Goal: Use online tool/utility: Utilize a website feature to perform a specific function

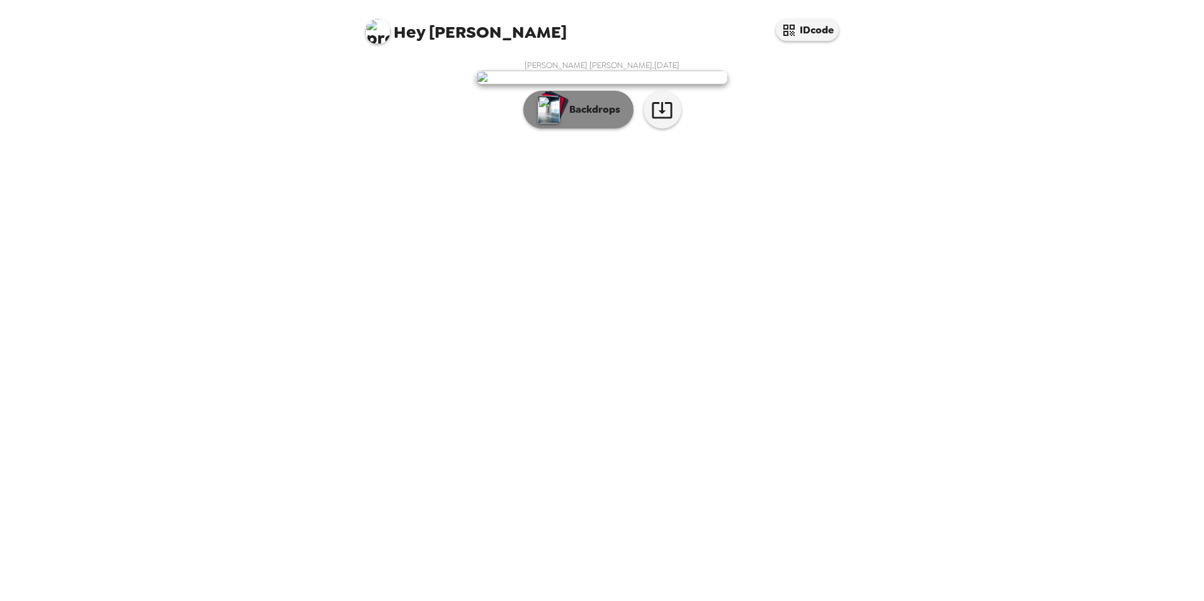
click at [607, 128] on button "Backdrops" at bounding box center [578, 110] width 110 height 38
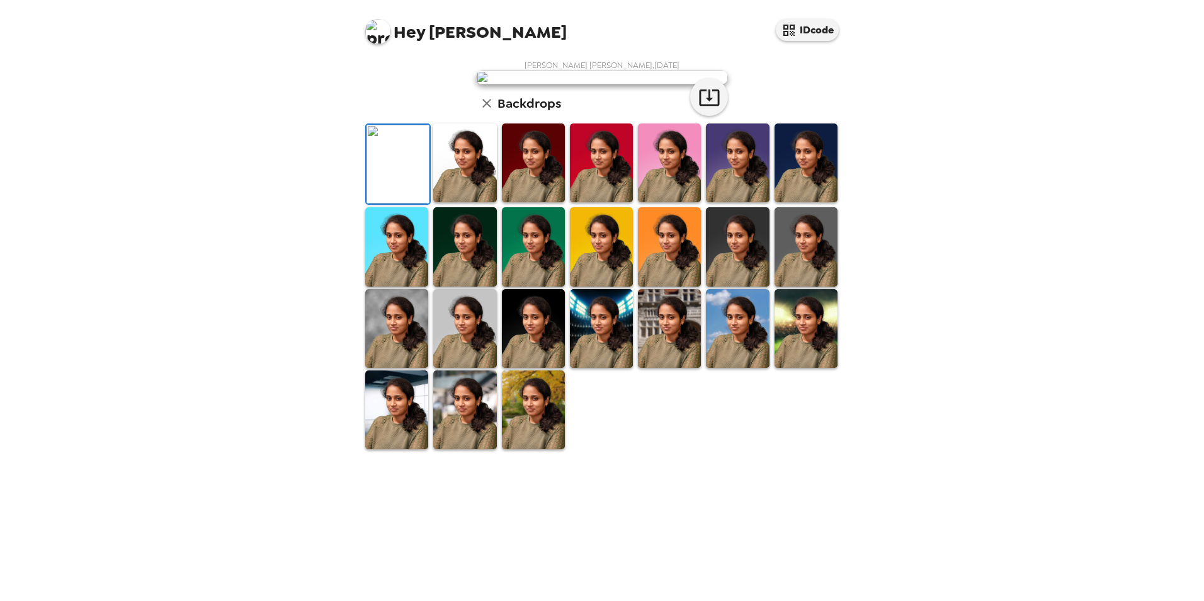
scroll to position [163, 0]
click at [527, 449] on img at bounding box center [533, 409] width 63 height 79
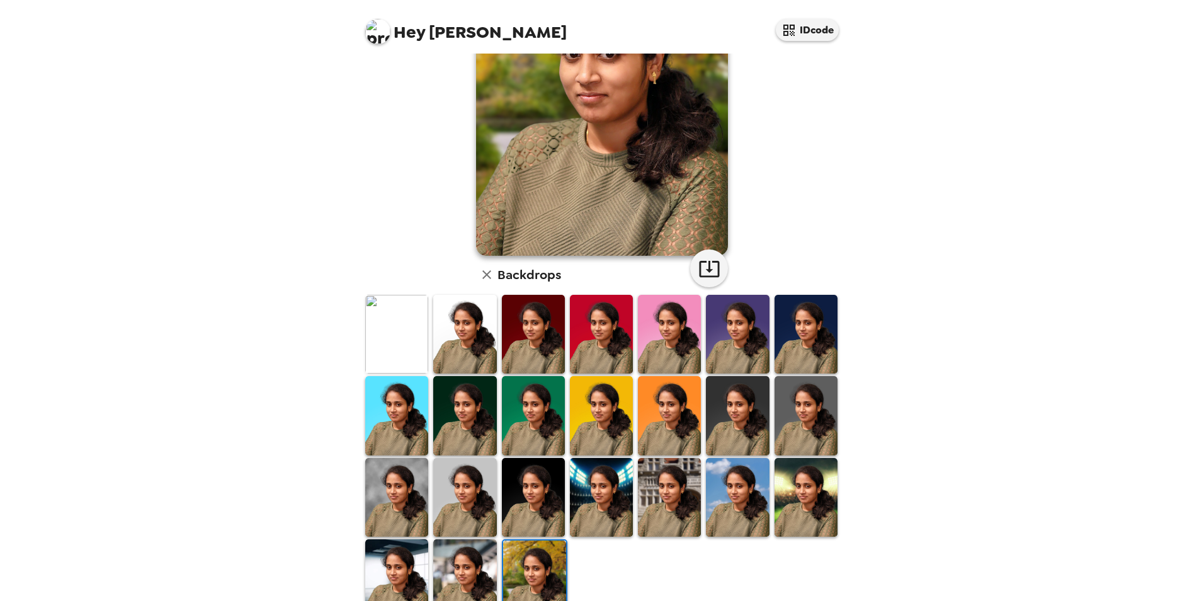
scroll to position [100, 0]
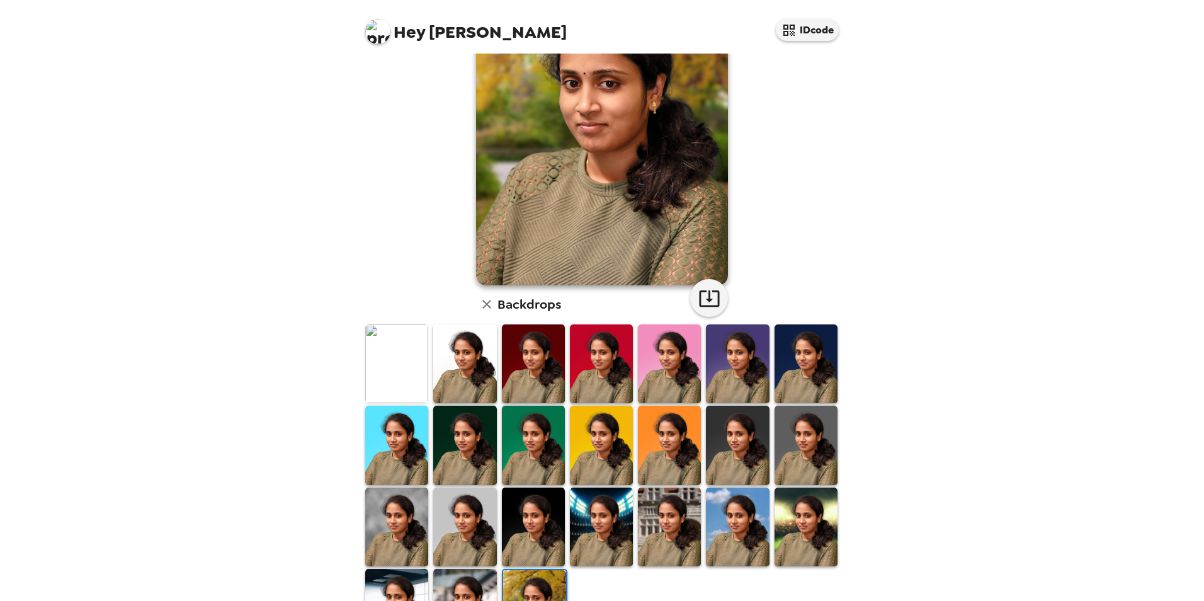
click at [625, 545] on img at bounding box center [601, 527] width 63 height 79
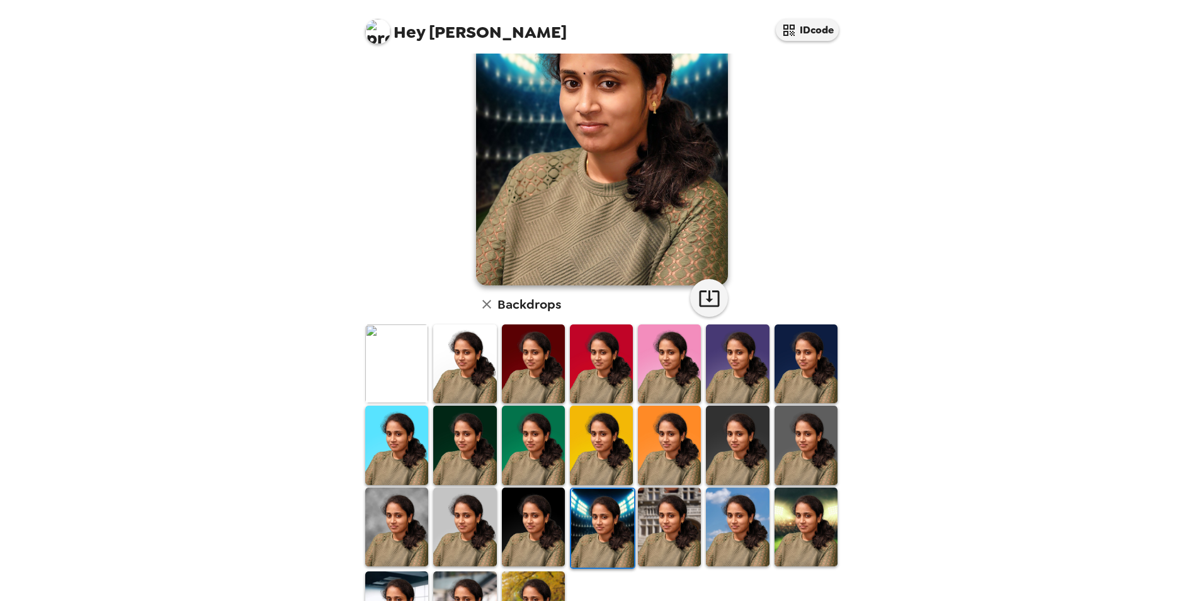
click at [617, 551] on img at bounding box center [602, 528] width 63 height 79
click at [653, 536] on img at bounding box center [669, 527] width 63 height 79
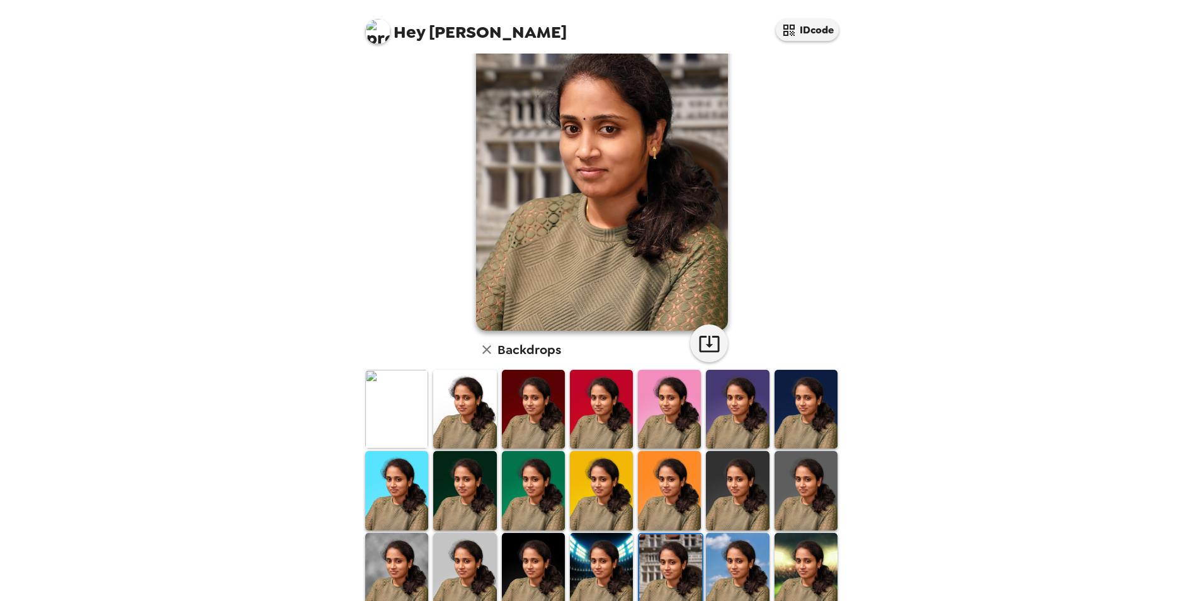
scroll to position [0, 0]
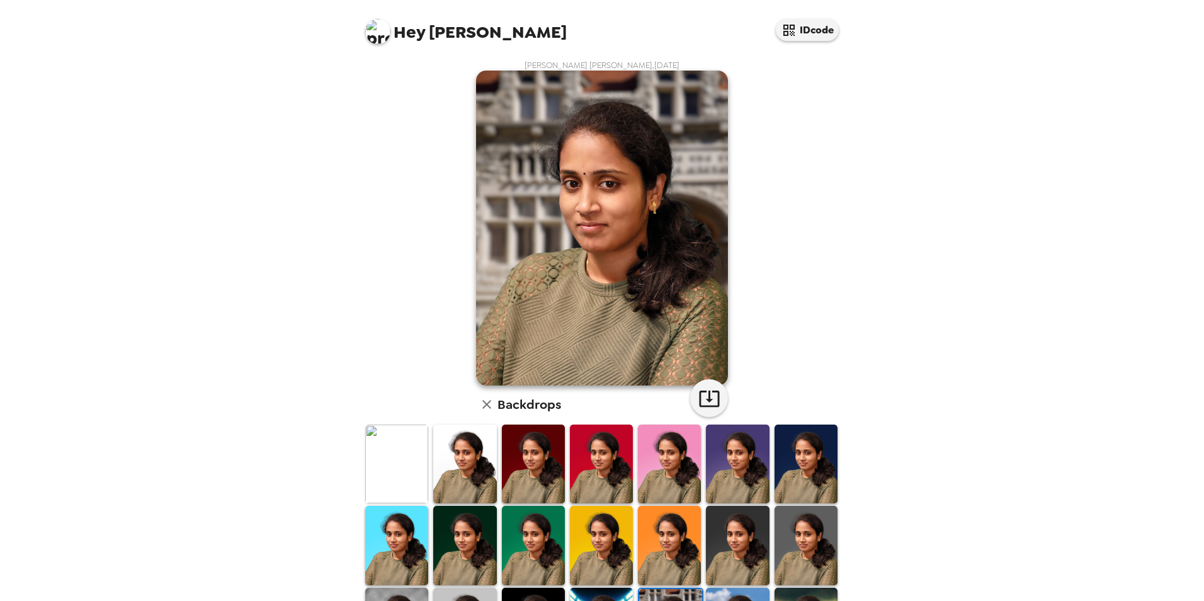
click at [477, 482] on img at bounding box center [464, 464] width 63 height 79
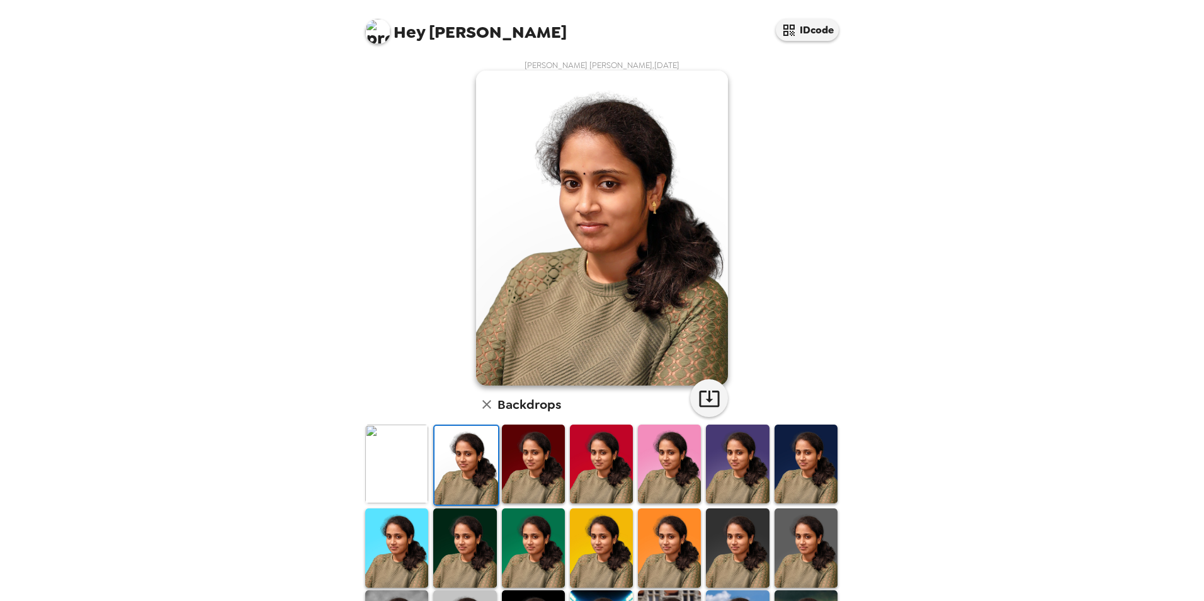
click at [517, 486] on img at bounding box center [533, 464] width 63 height 79
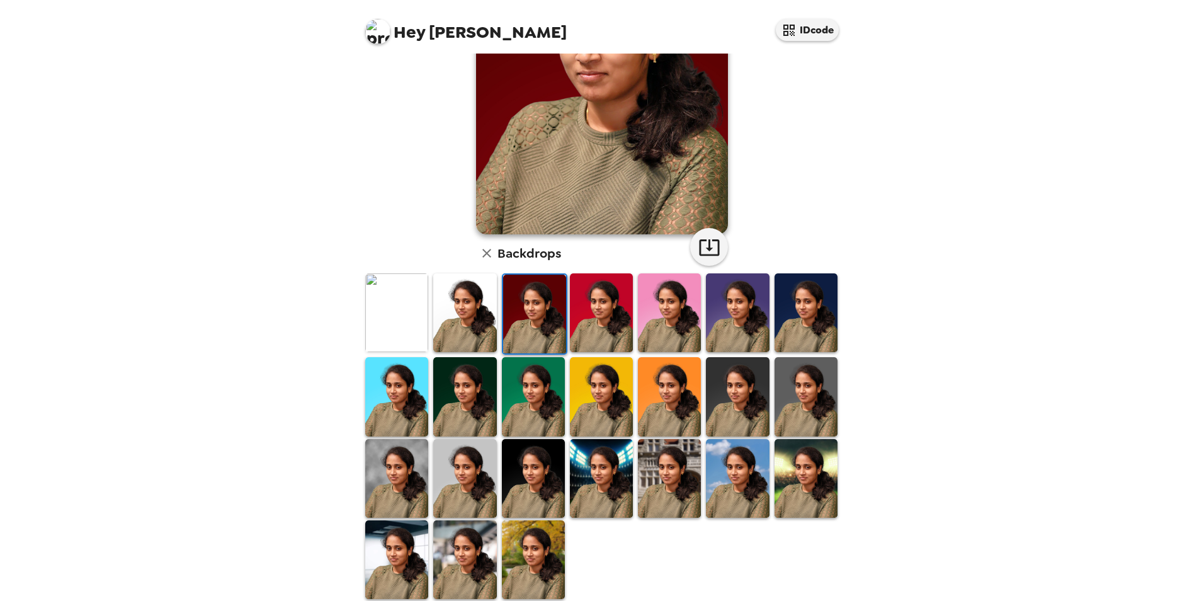
scroll to position [163, 0]
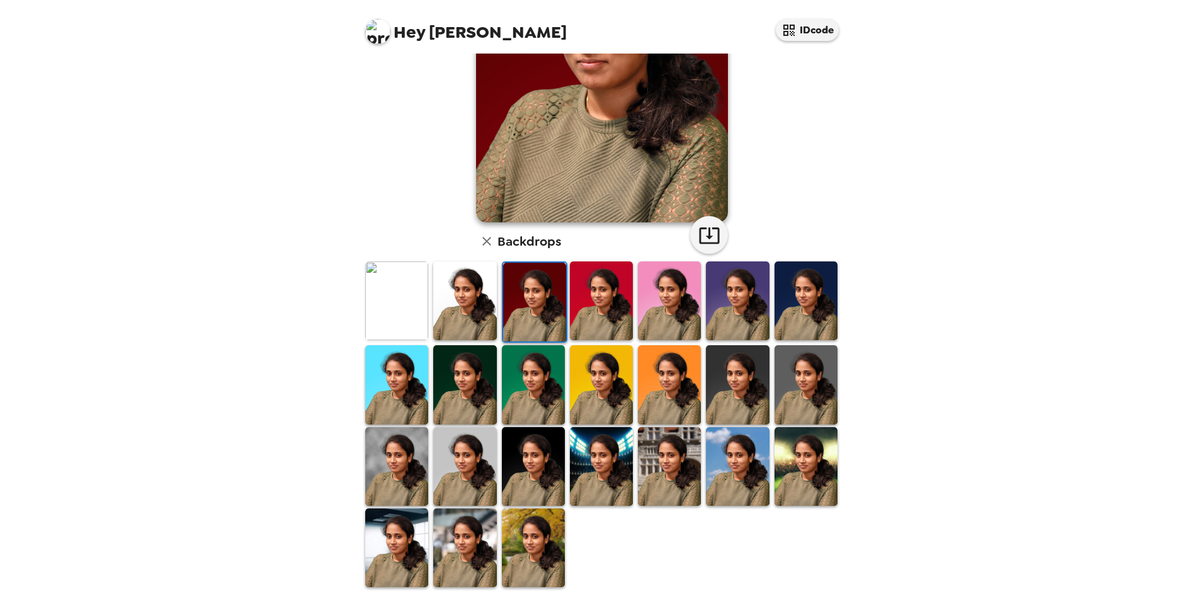
click at [474, 537] on img at bounding box center [464, 547] width 63 height 79
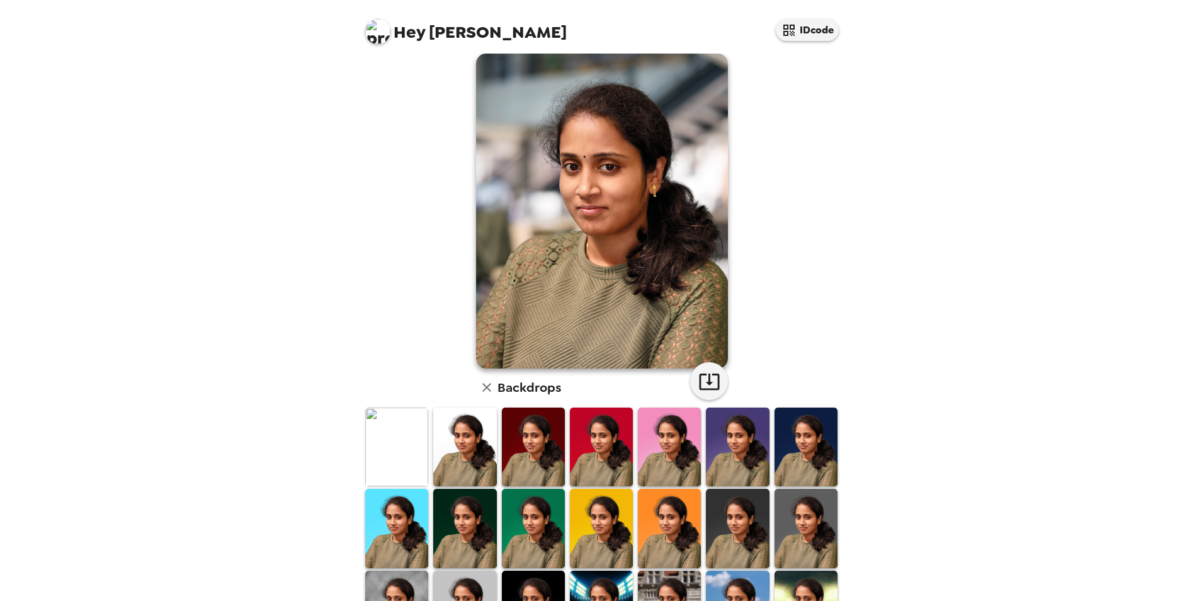
scroll to position [0, 0]
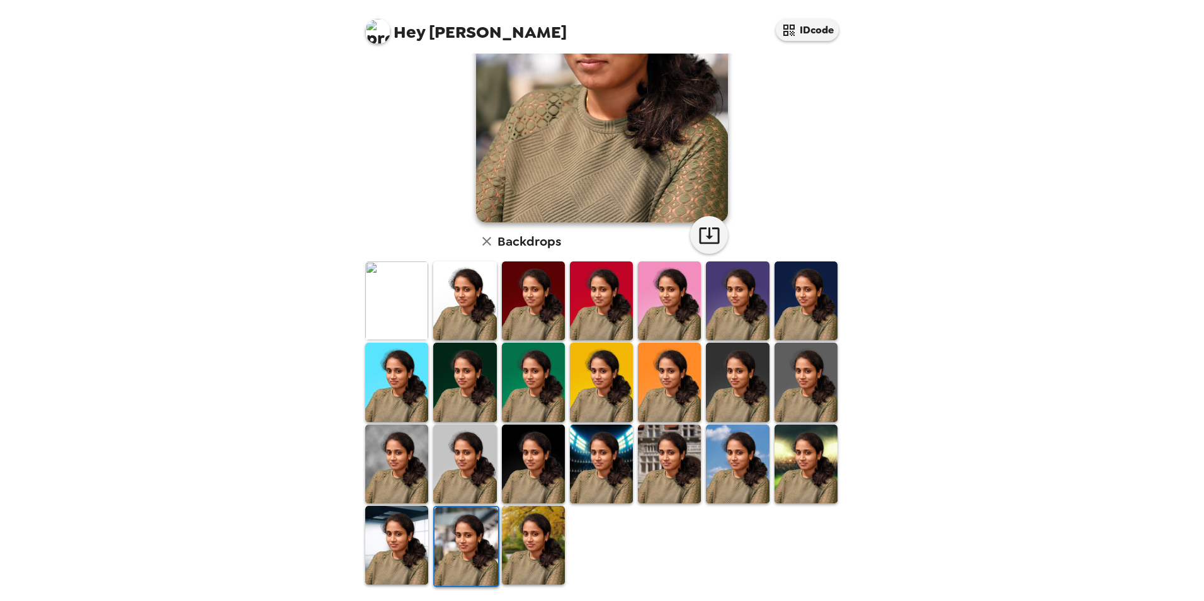
click at [551, 557] on img at bounding box center [533, 545] width 63 height 79
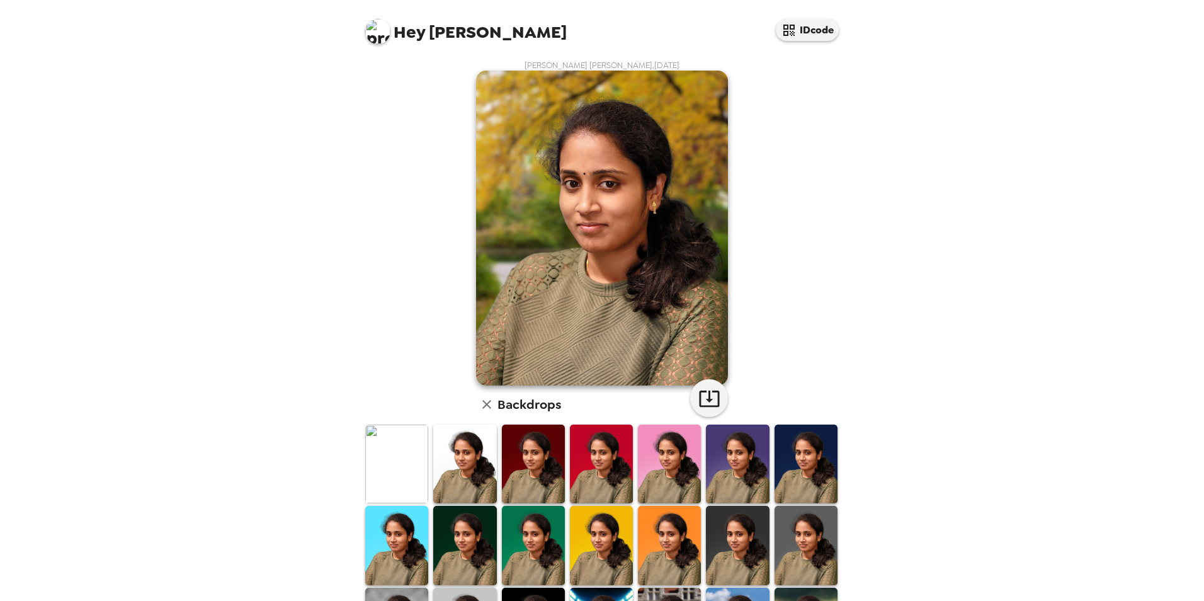
click at [724, 380] on div "[PERSON_NAME] [PERSON_NAME] , [DATE] Backdrops" at bounding box center [602, 406] width 479 height 692
click at [706, 392] on icon "button" at bounding box center [710, 398] width 22 height 22
click at [411, 452] on img at bounding box center [396, 464] width 63 height 79
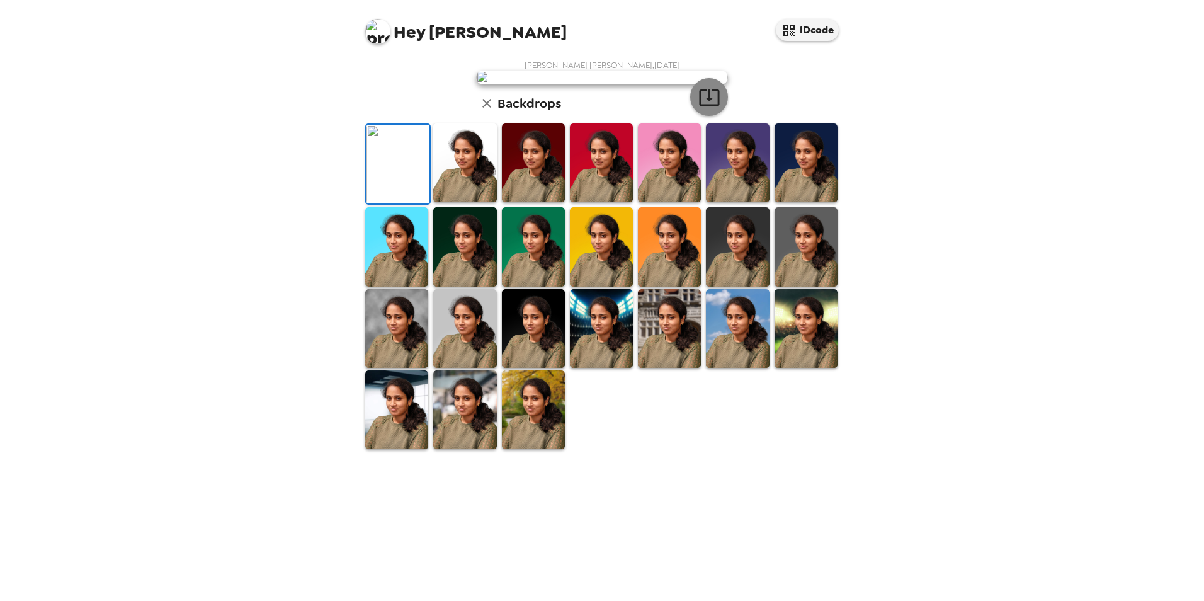
click at [710, 108] on icon "button" at bounding box center [710, 97] width 22 height 22
click at [792, 368] on img at bounding box center [806, 328] width 63 height 79
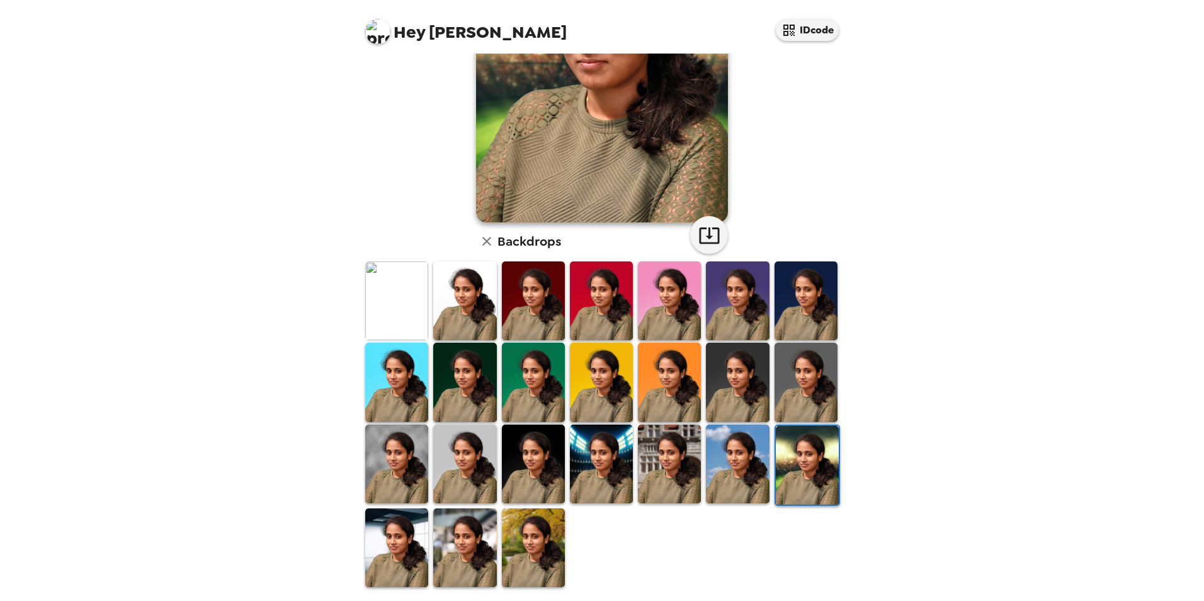
click at [436, 486] on img at bounding box center [464, 464] width 63 height 79
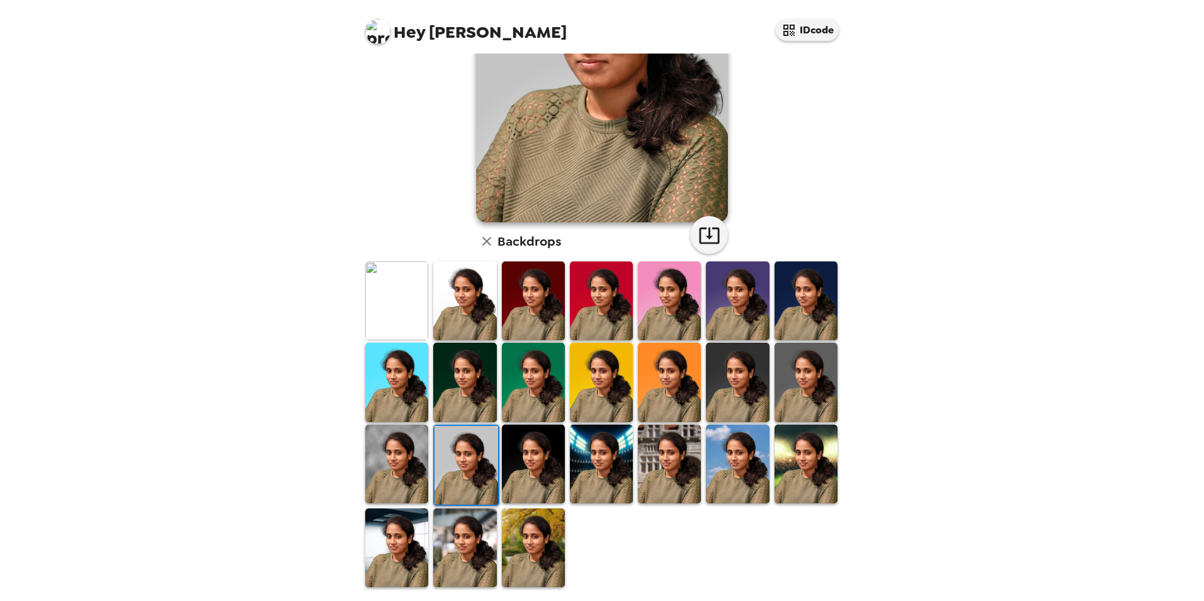
scroll to position [162, 0]
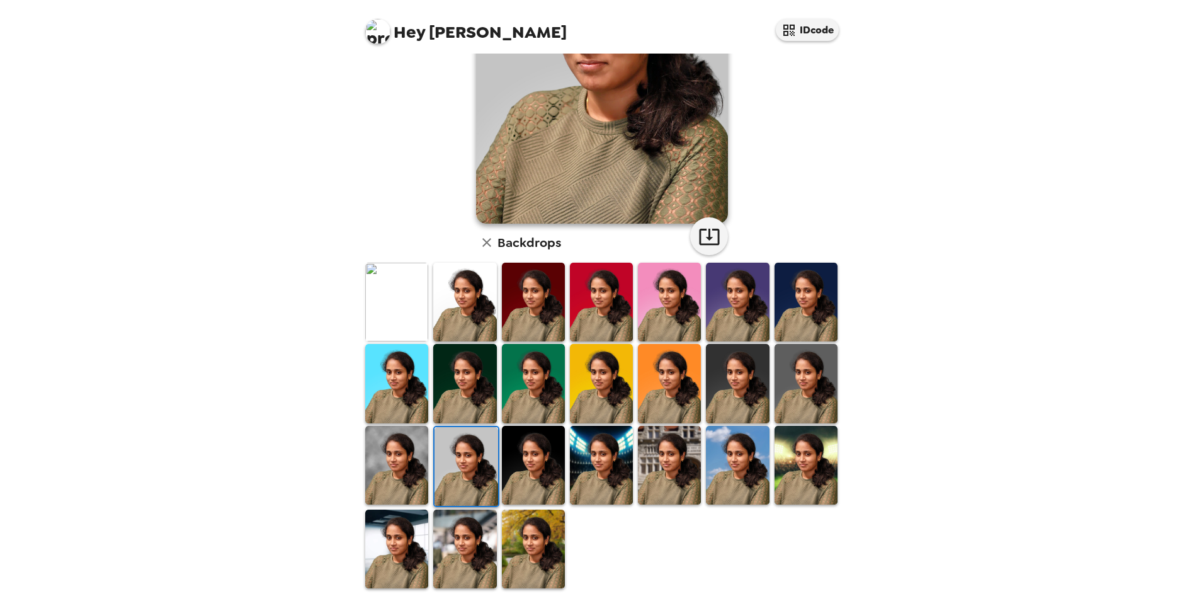
click at [409, 486] on img at bounding box center [396, 465] width 63 height 79
